Goal: Task Accomplishment & Management: Use online tool/utility

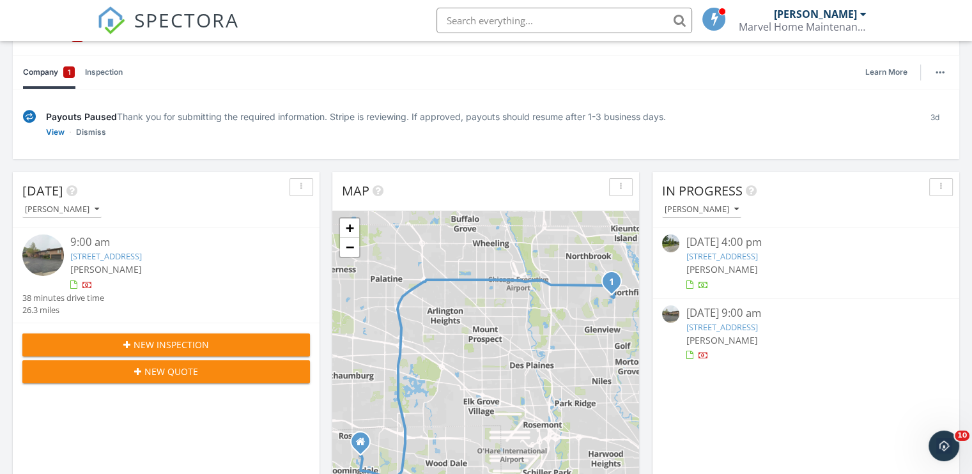
scroll to position [192, 0]
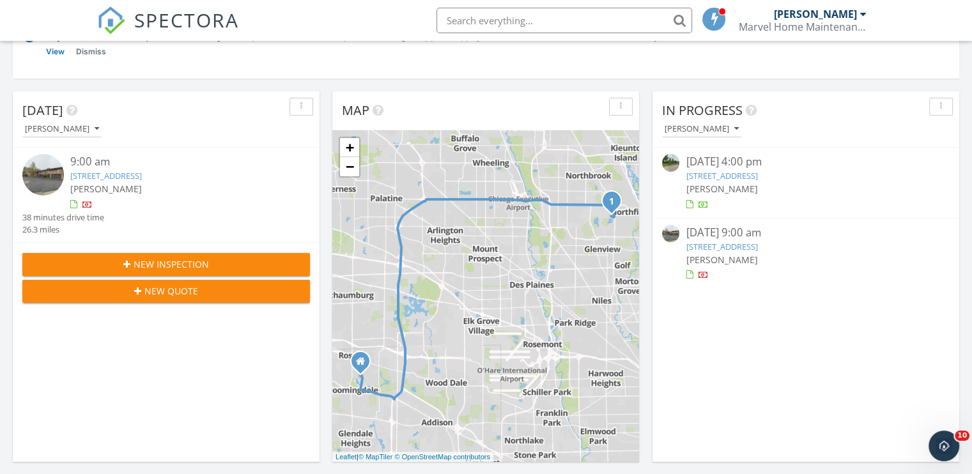
click at [88, 206] on div at bounding box center [87, 206] width 10 height 10
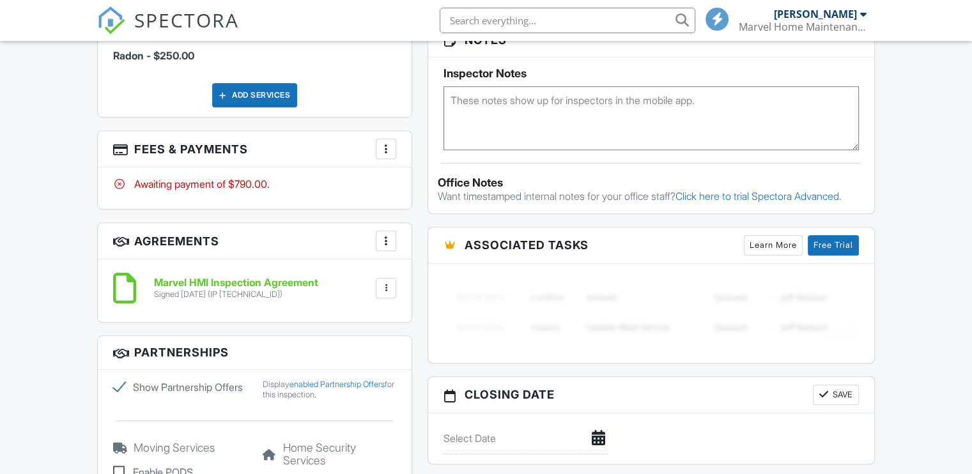
click at [384, 143] on div at bounding box center [386, 149] width 13 height 13
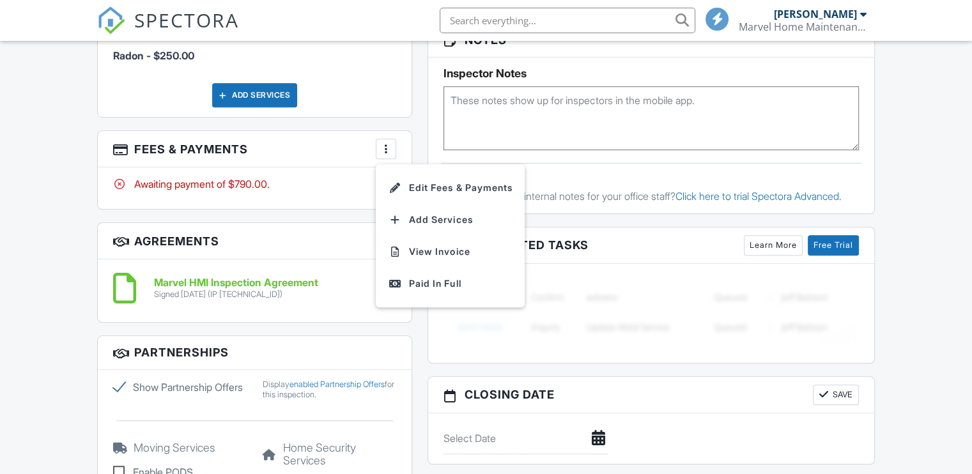
scroll to position [0, 0]
click at [435, 276] on div "Paid In Full" at bounding box center [450, 283] width 123 height 15
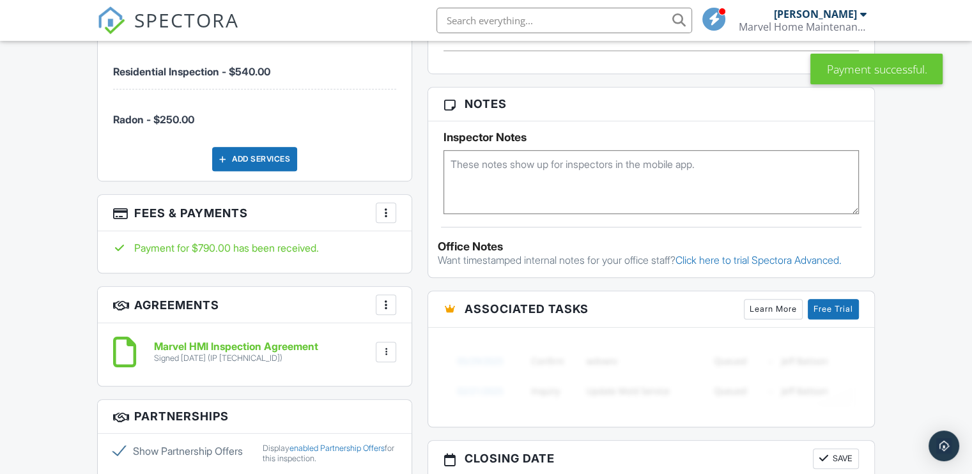
click at [384, 206] on div at bounding box center [386, 212] width 13 height 13
click at [414, 238] on li "Edit Fees & Payments" at bounding box center [451, 252] width 134 height 32
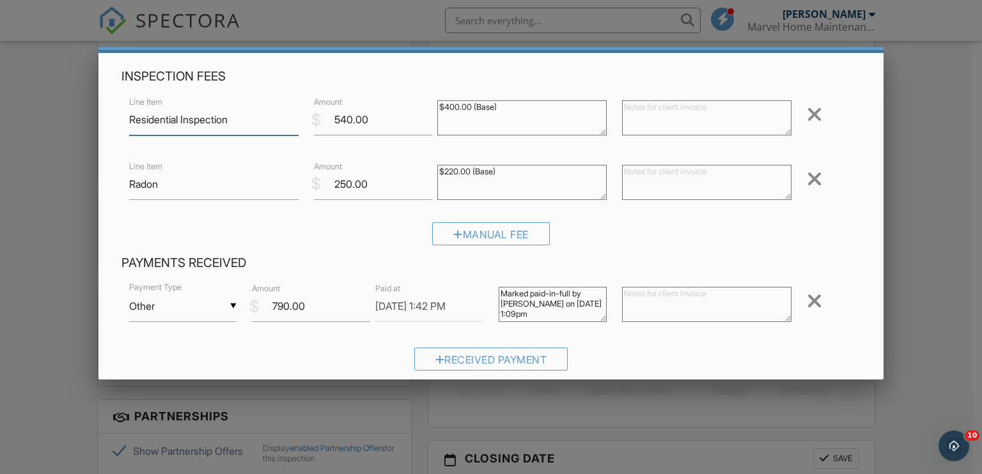
scroll to position [64, 0]
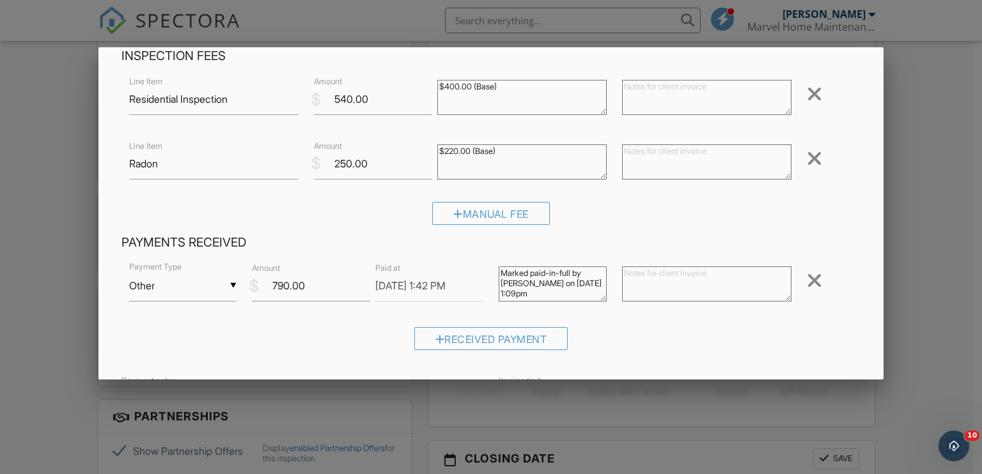
click at [644, 280] on textarea at bounding box center [706, 284] width 169 height 35
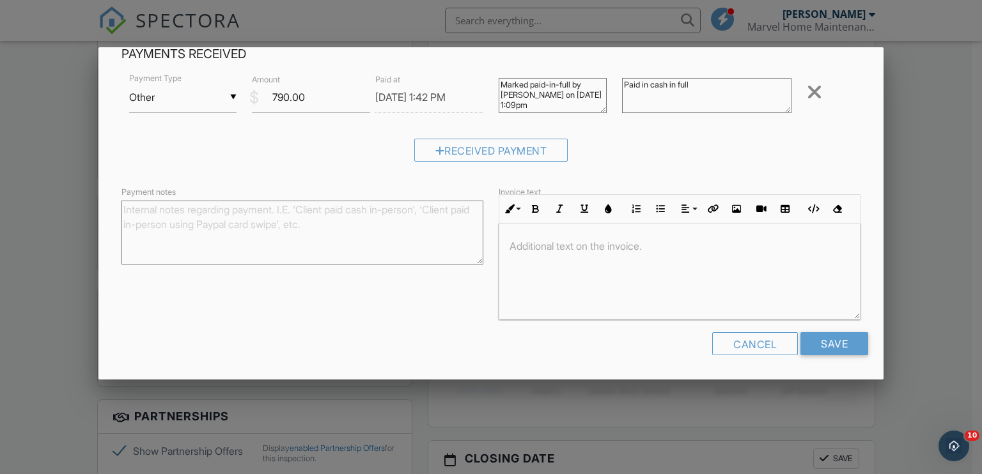
scroll to position [253, 0]
type textarea "Paid in cash in full"
click at [256, 222] on textarea "Payment notes" at bounding box center [302, 232] width 362 height 64
type textarea "Client paid cash in person"
click at [816, 343] on input "Save" at bounding box center [834, 343] width 68 height 23
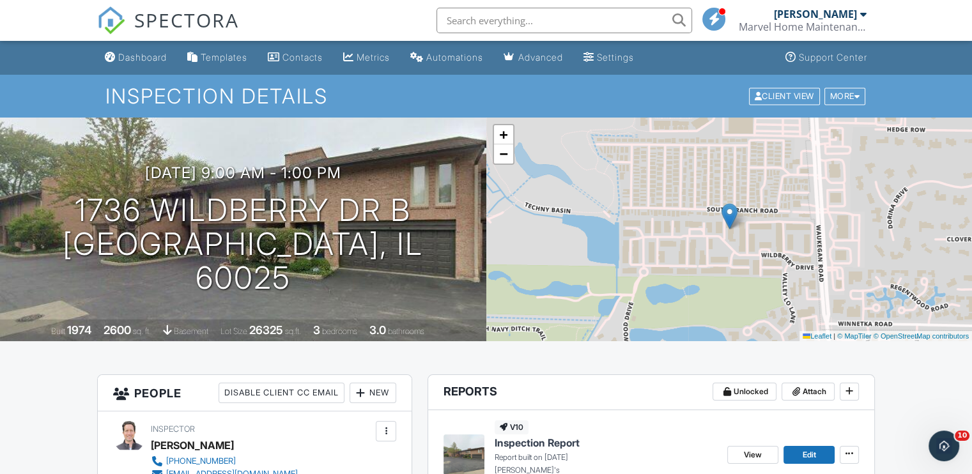
click at [119, 54] on div "Dashboard" at bounding box center [142, 57] width 49 height 11
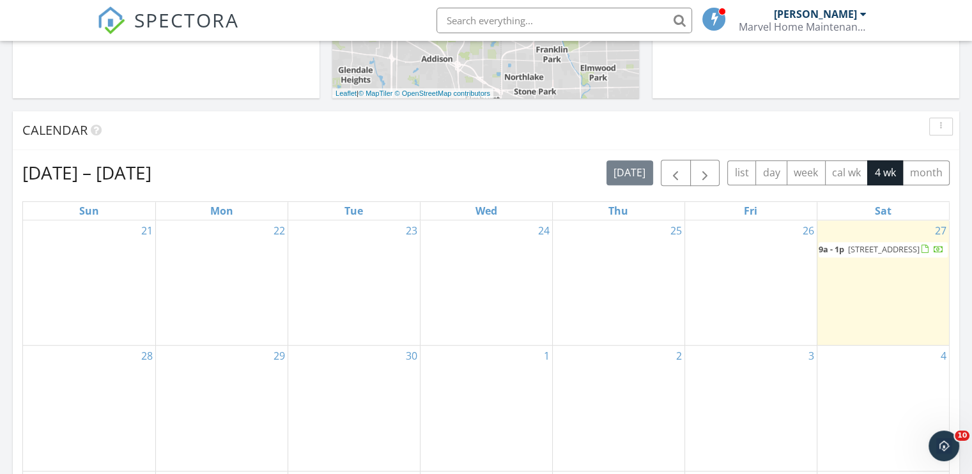
scroll to position [575, 0]
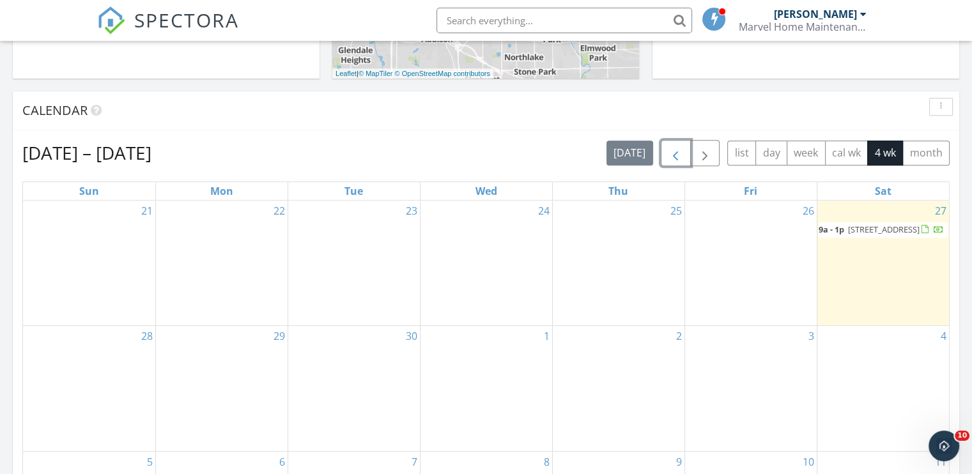
click at [675, 157] on span "button" at bounding box center [675, 153] width 15 height 15
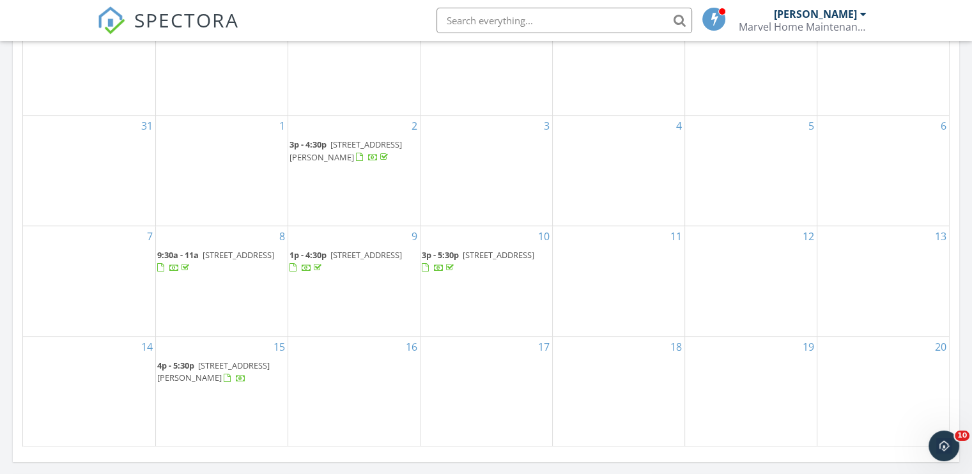
scroll to position [895, 0]
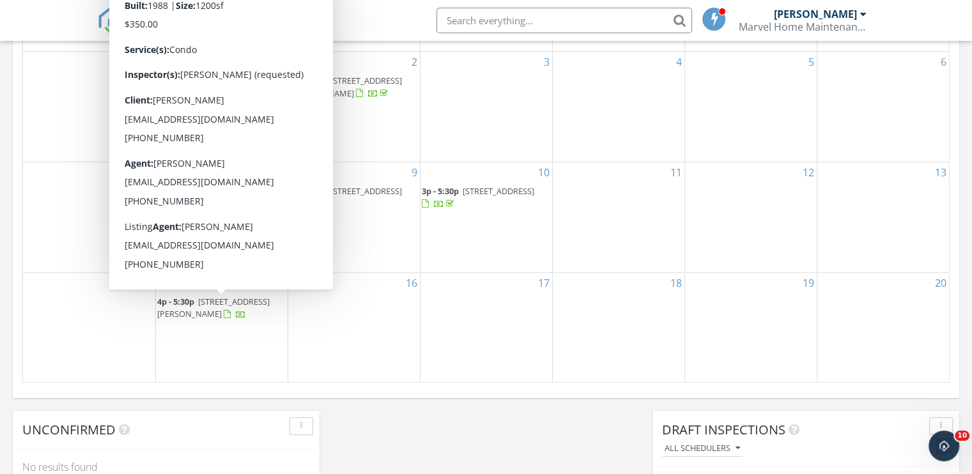
click at [218, 301] on span "[STREET_ADDRESS][PERSON_NAME]" at bounding box center [213, 308] width 113 height 24
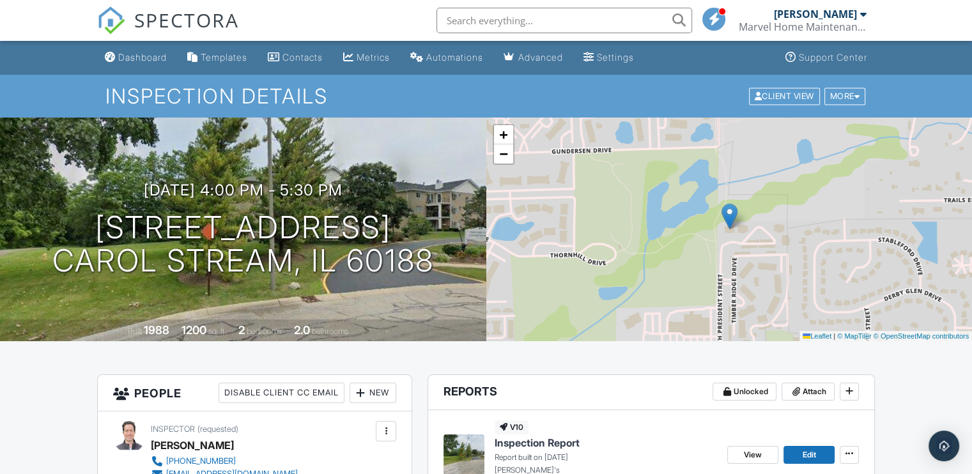
click at [848, 97] on div "More" at bounding box center [846, 96] width 42 height 17
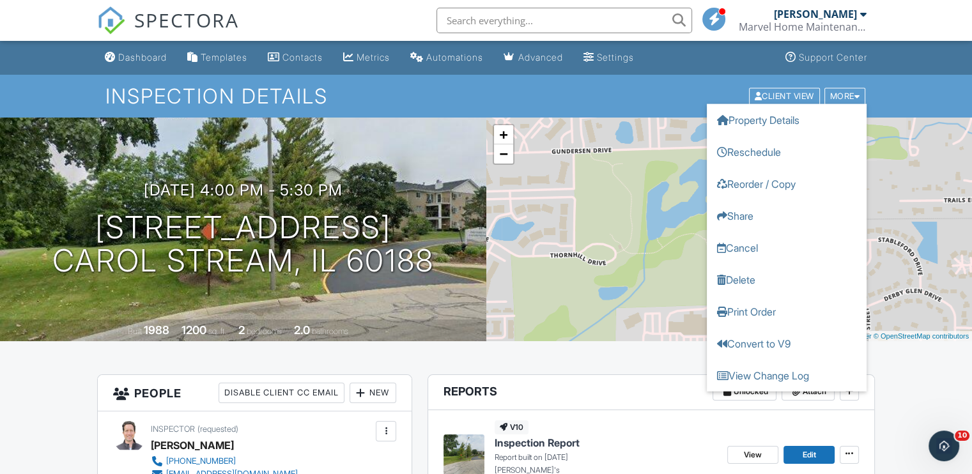
click at [768, 307] on link "Print Order" at bounding box center [787, 311] width 160 height 32
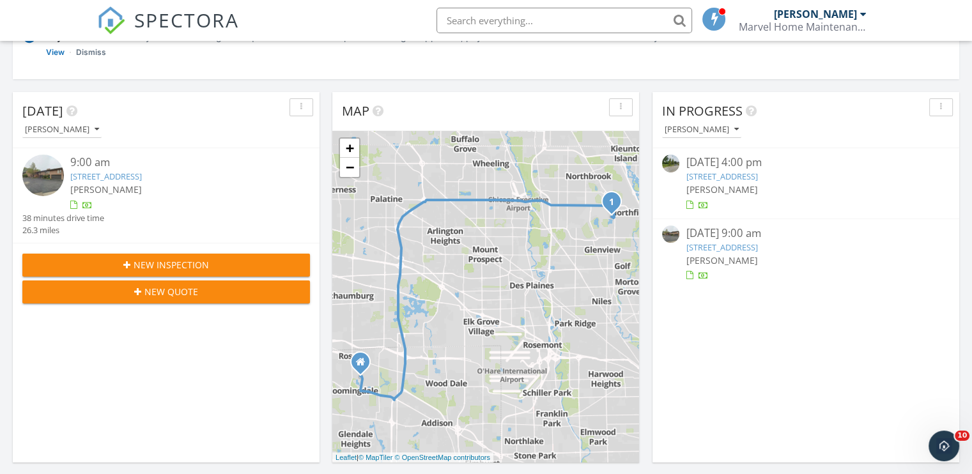
scroll to position [192, 0]
click at [142, 172] on link "1736 Wildberry Dr B, Glenview, IL 60025" at bounding box center [106, 176] width 72 height 12
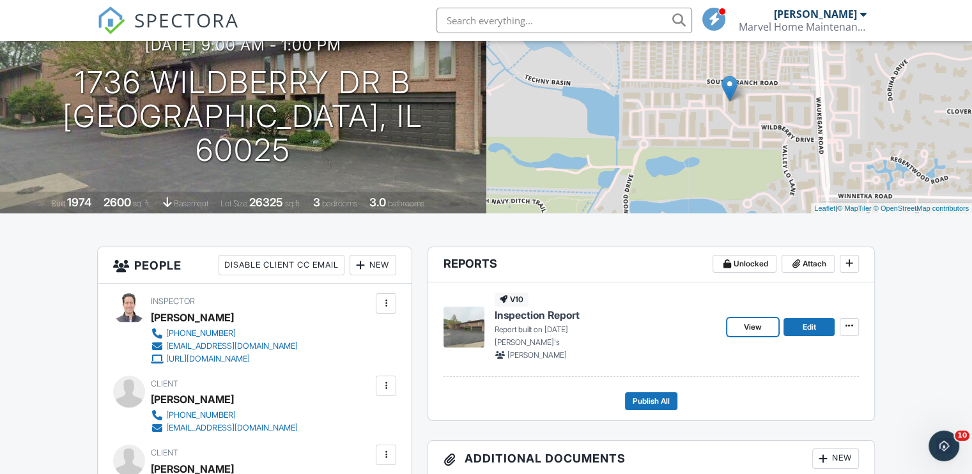
click at [752, 323] on span "View" at bounding box center [753, 327] width 18 height 13
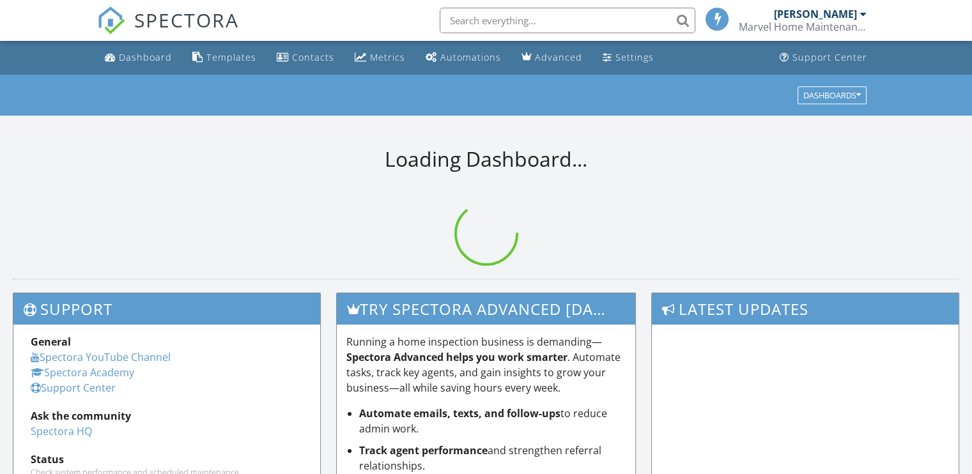
click at [215, 58] on div "Templates" at bounding box center [231, 57] width 50 height 12
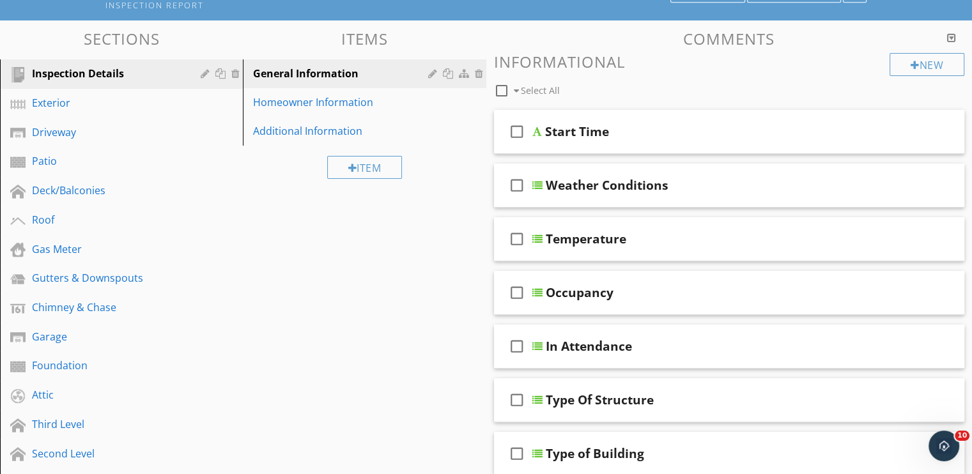
scroll to position [64, 0]
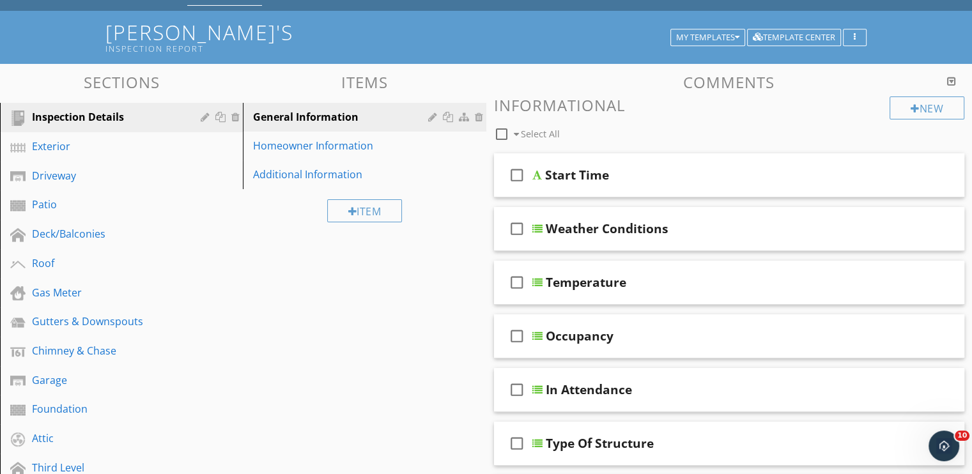
click at [295, 175] on div "Additional Information" at bounding box center [342, 174] width 178 height 15
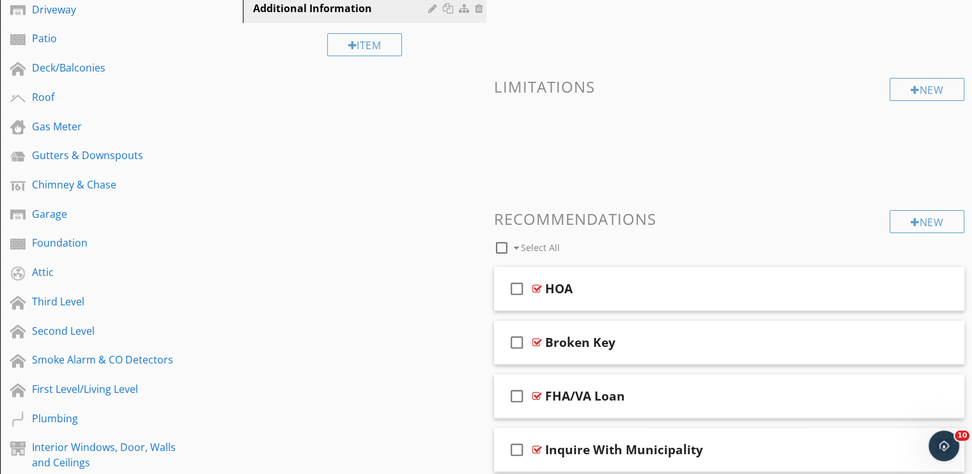
scroll to position [256, 0]
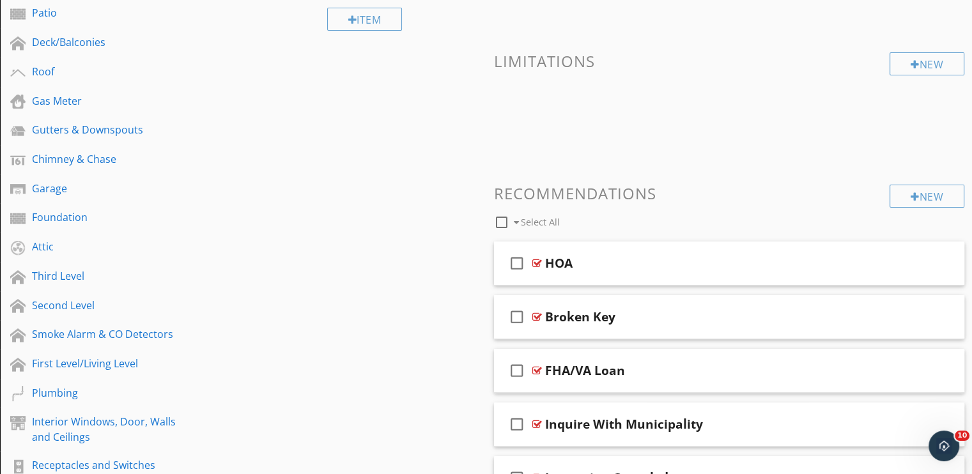
click at [535, 262] on div at bounding box center [538, 263] width 10 height 10
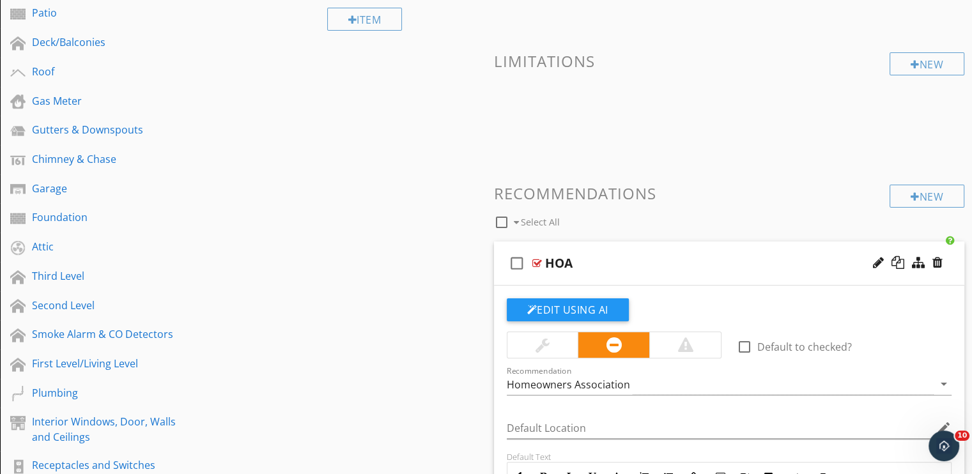
click at [540, 342] on div at bounding box center [543, 345] width 14 height 15
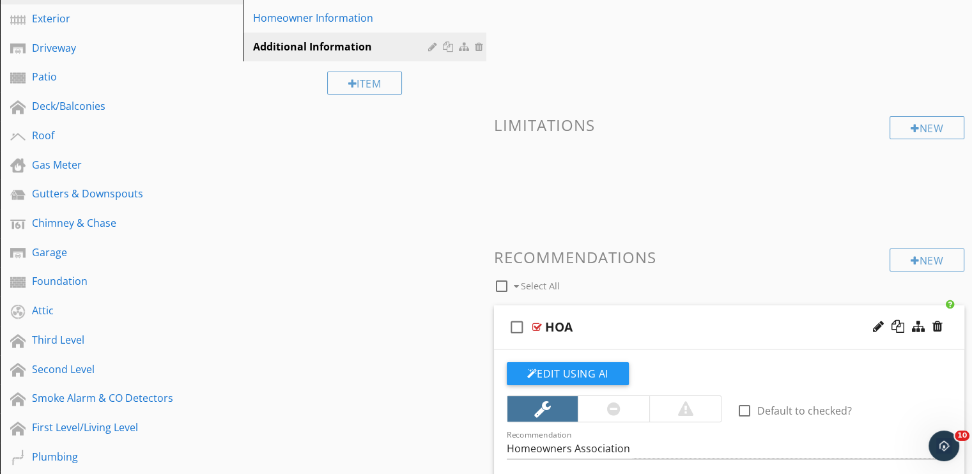
scroll to position [192, 0]
click at [34, 72] on div "Patio" at bounding box center [107, 76] width 150 height 15
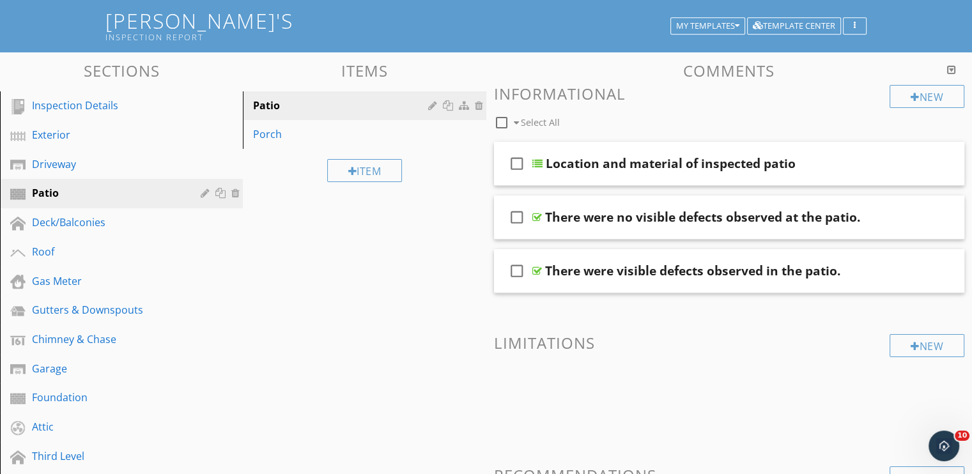
scroll to position [64, 0]
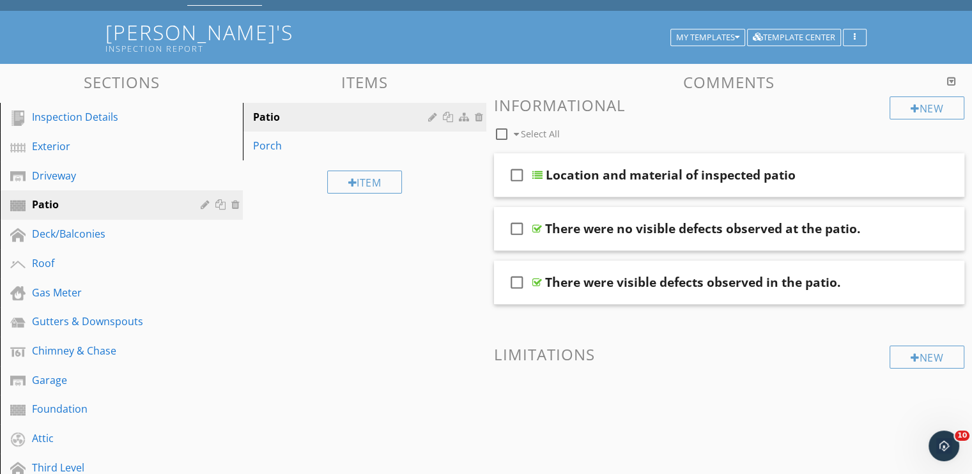
click at [290, 114] on div "Patio" at bounding box center [342, 116] width 178 height 15
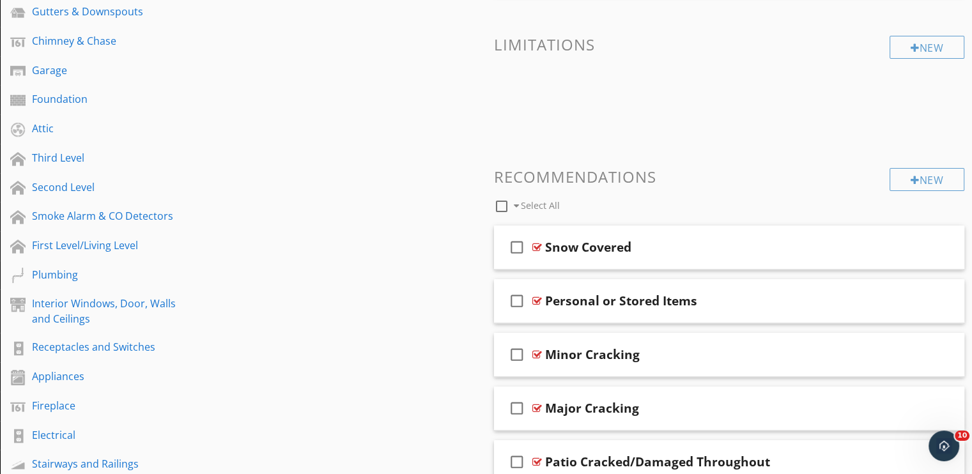
scroll to position [447, 0]
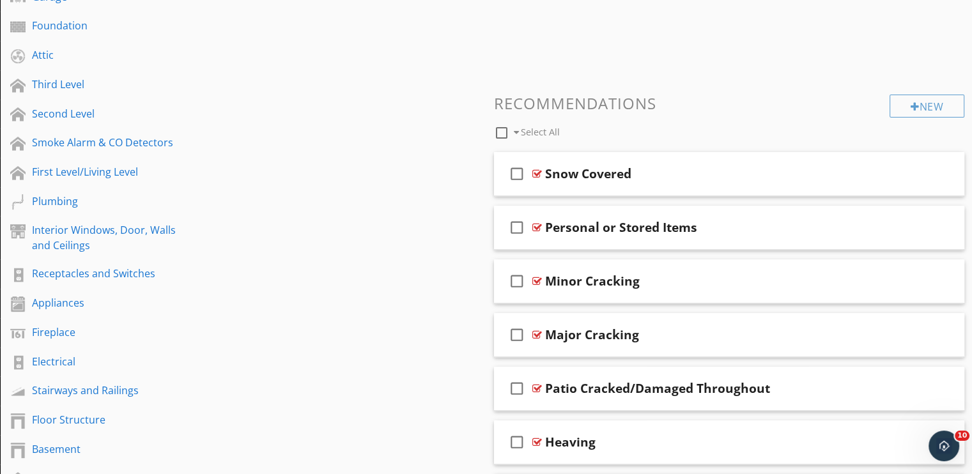
click at [537, 223] on div at bounding box center [538, 227] width 10 height 10
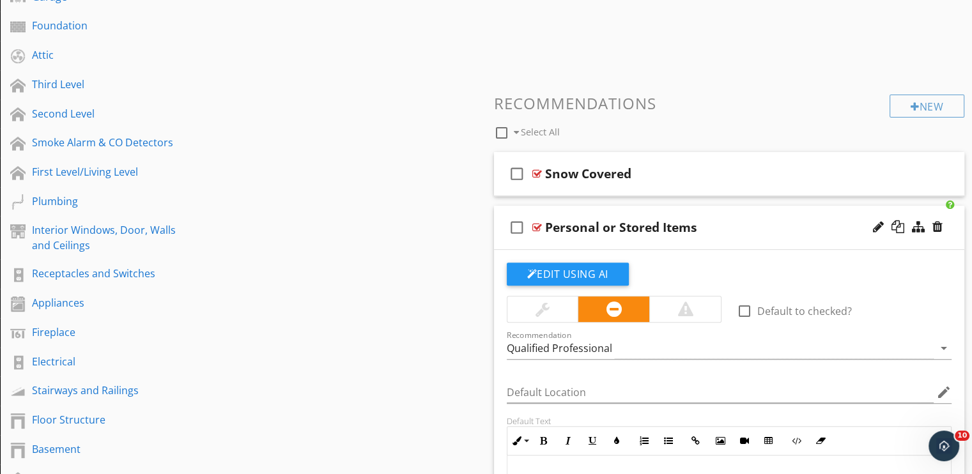
click at [536, 311] on div at bounding box center [543, 309] width 14 height 15
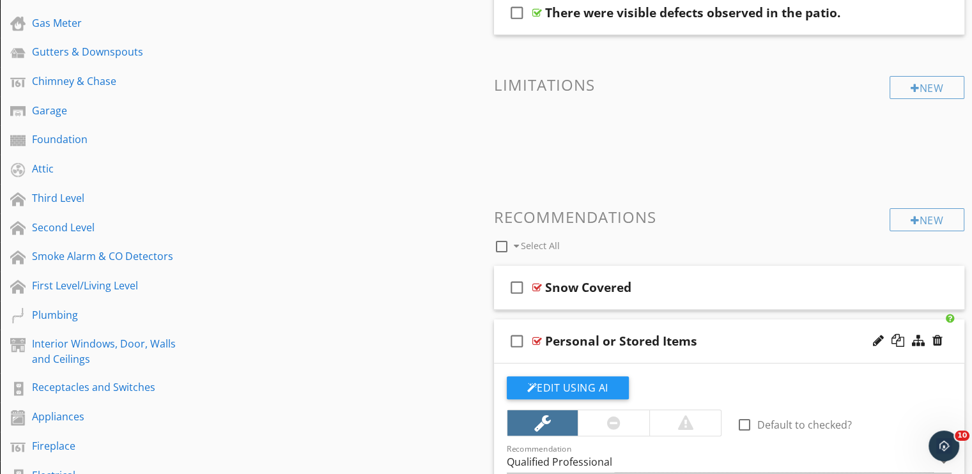
scroll to position [256, 0]
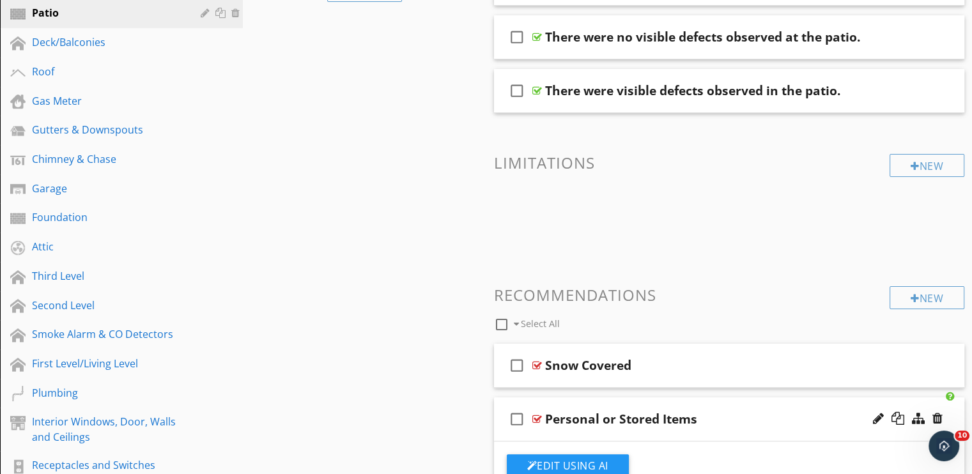
click at [43, 69] on div "Roof" at bounding box center [107, 71] width 150 height 15
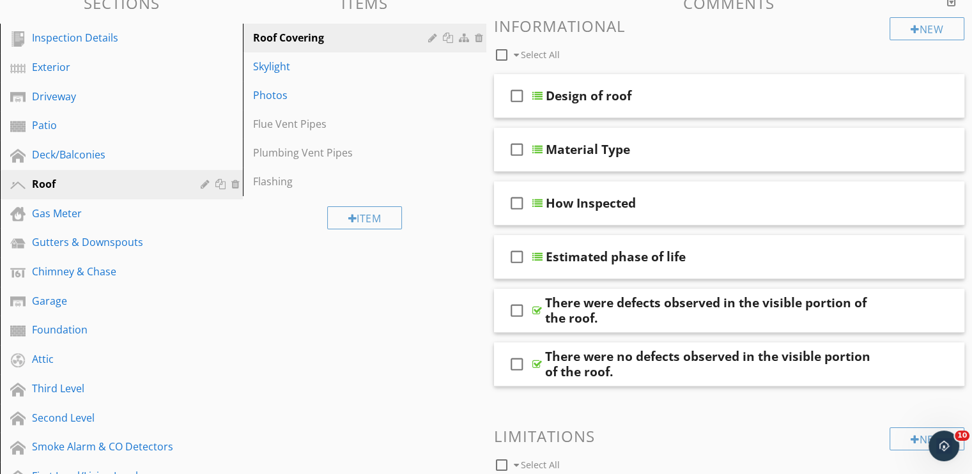
scroll to position [64, 0]
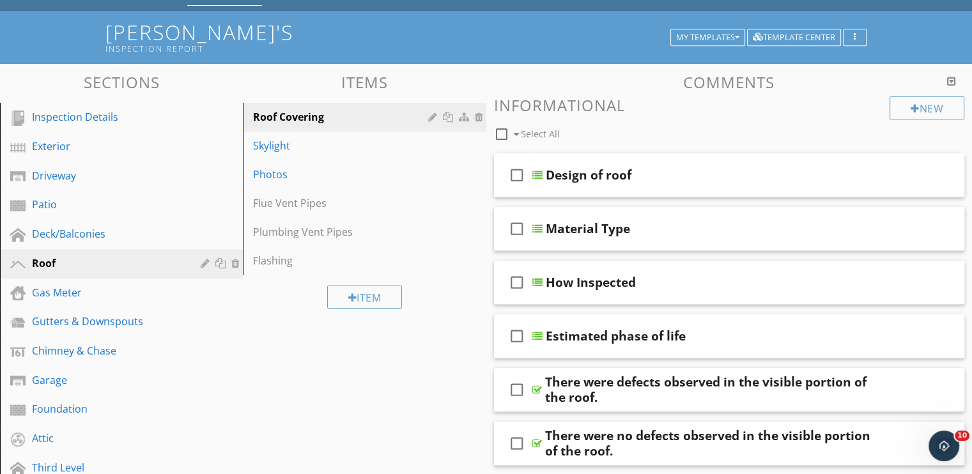
click at [536, 334] on div at bounding box center [538, 336] width 10 height 10
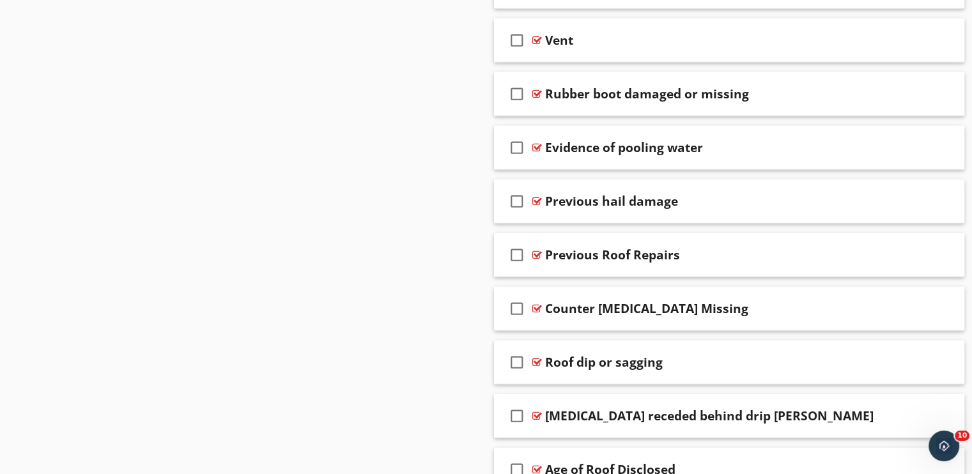
scroll to position [3595, 0]
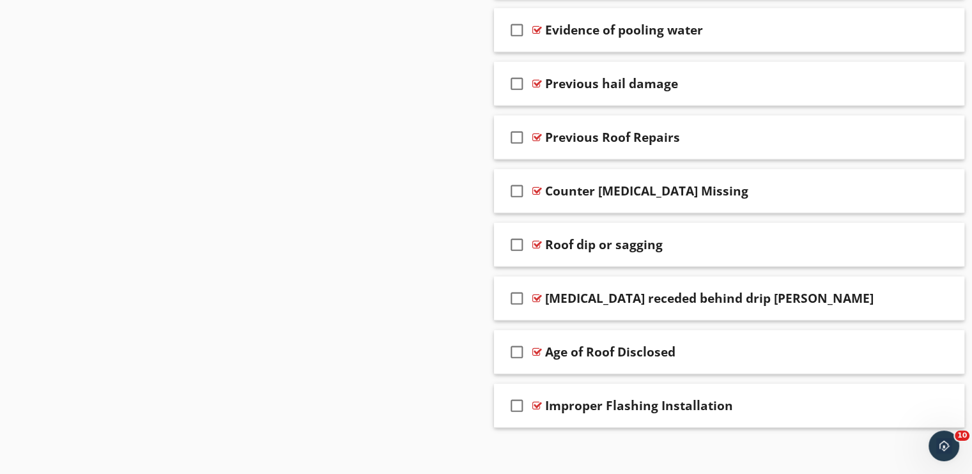
click at [534, 347] on div at bounding box center [538, 352] width 10 height 10
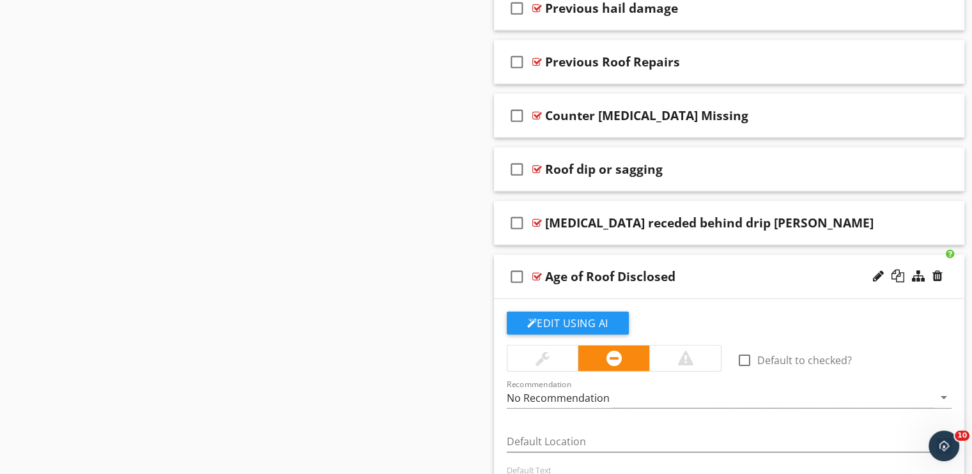
scroll to position [3787, 0]
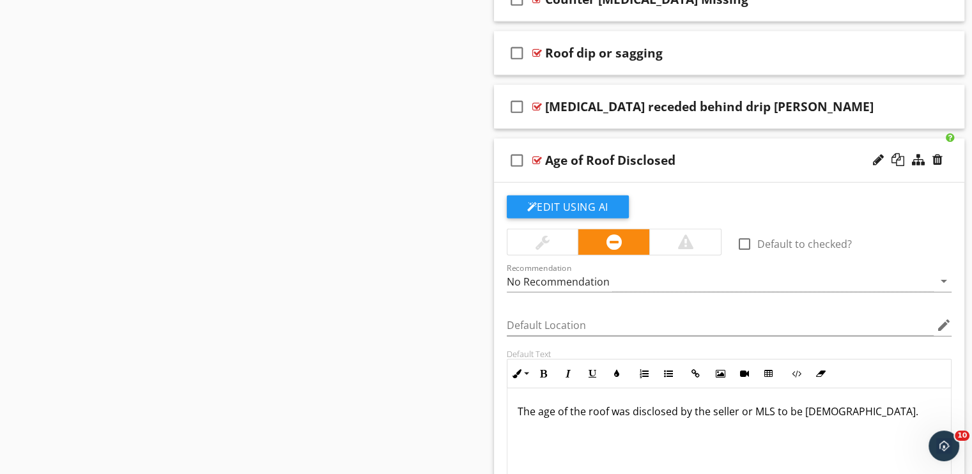
click at [542, 237] on div at bounding box center [543, 242] width 14 height 15
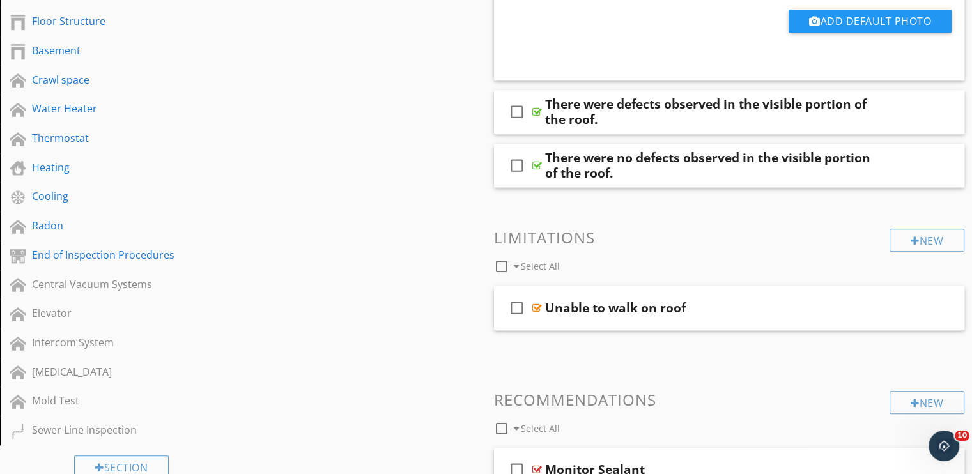
scroll to position [591, 0]
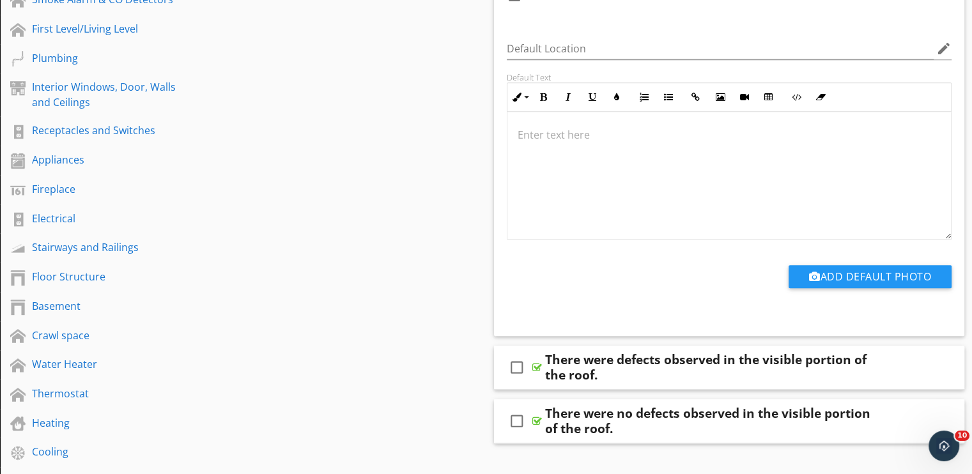
click at [50, 361] on div "Water Heater" at bounding box center [107, 364] width 150 height 15
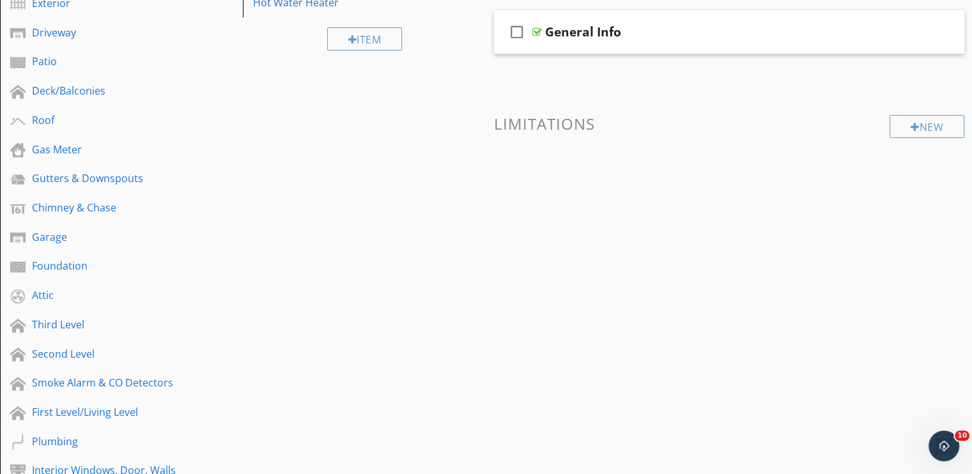
scroll to position [0, 0]
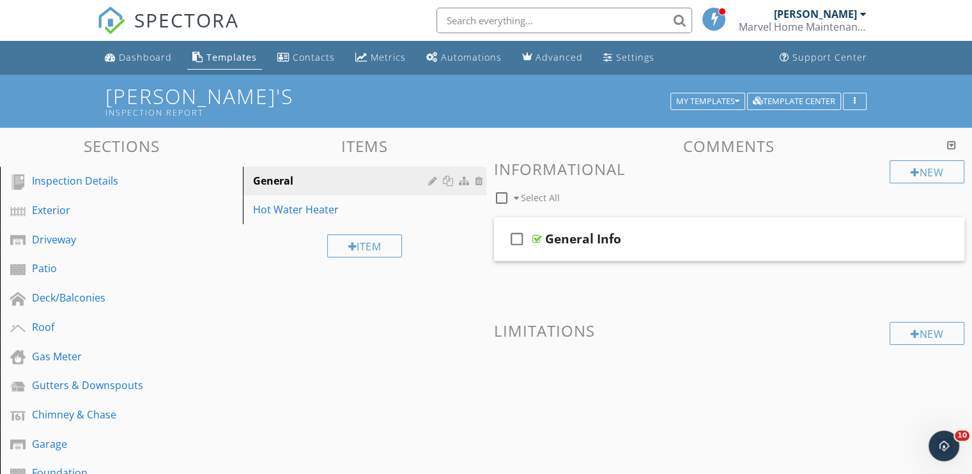
click at [281, 210] on div "Hot Water Heater" at bounding box center [342, 209] width 178 height 15
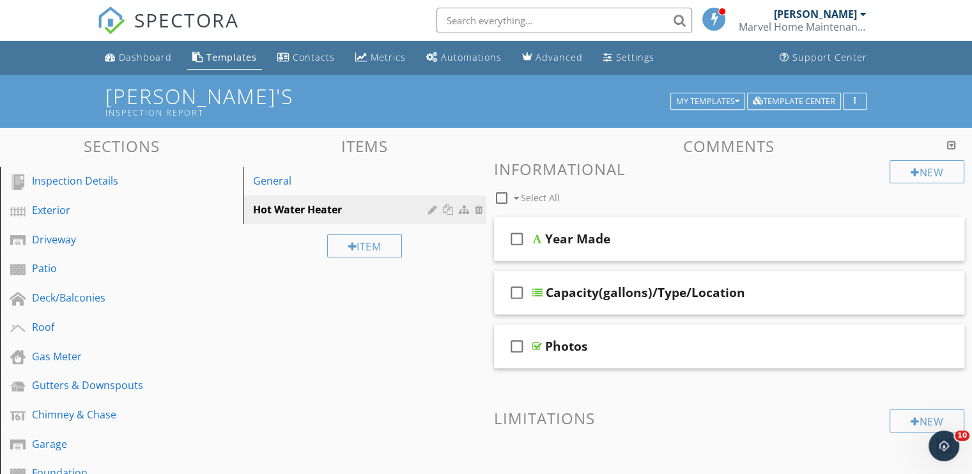
click at [543, 295] on div "check_box_outline_blank Capacity(gallons)/Type/Location" at bounding box center [729, 293] width 471 height 44
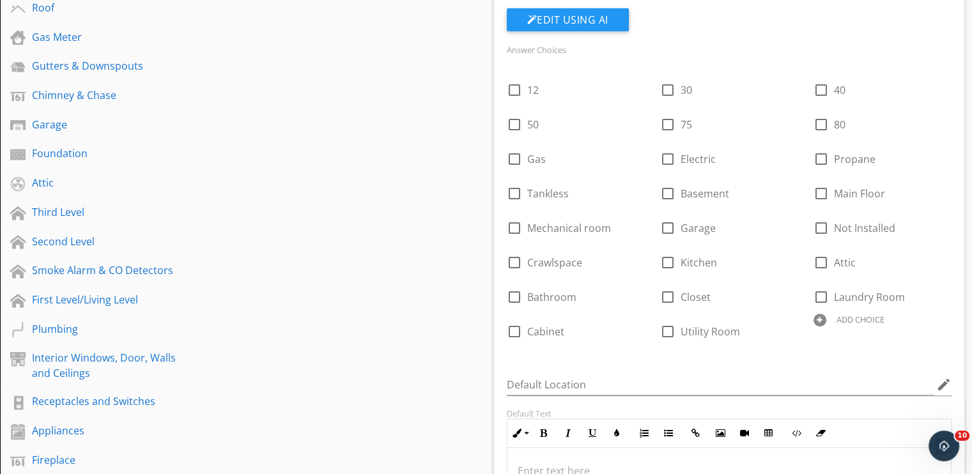
scroll to position [128, 0]
